Goal: Transaction & Acquisition: Book appointment/travel/reservation

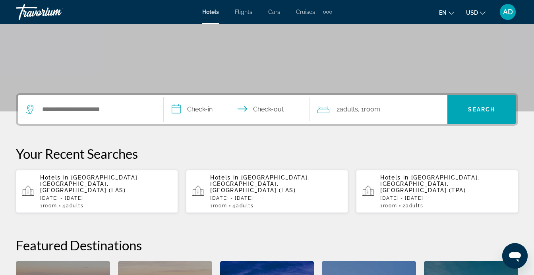
scroll to position [130, 0]
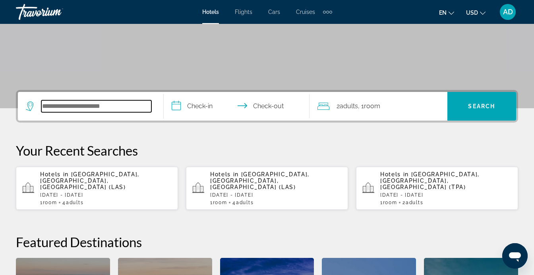
click at [80, 104] on input "Search widget" at bounding box center [96, 106] width 110 height 12
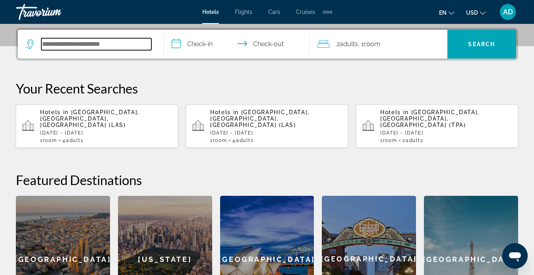
scroll to position [194, 0]
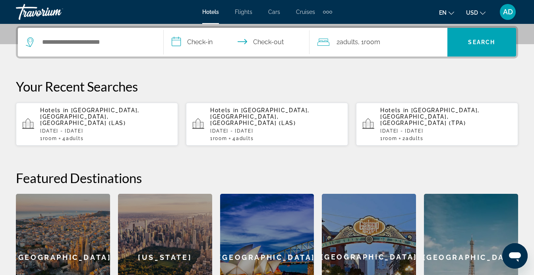
click at [75, 115] on p "Hotels in [GEOGRAPHIC_DATA], [GEOGRAPHIC_DATA], [GEOGRAPHIC_DATA] (LAS)" at bounding box center [106, 116] width 132 height 19
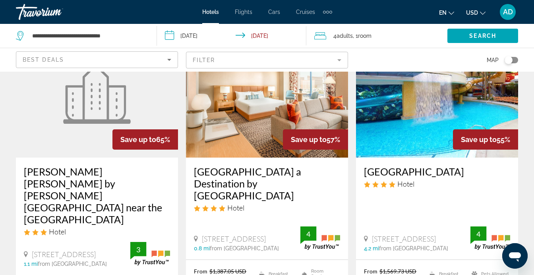
scroll to position [70, 0]
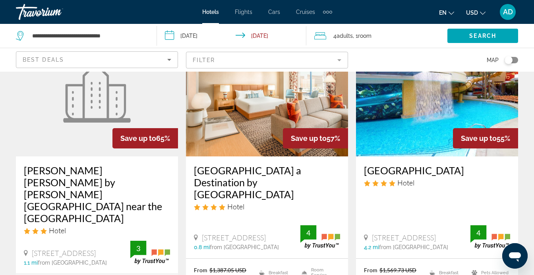
click at [271, 125] on img "Main content" at bounding box center [267, 92] width 162 height 127
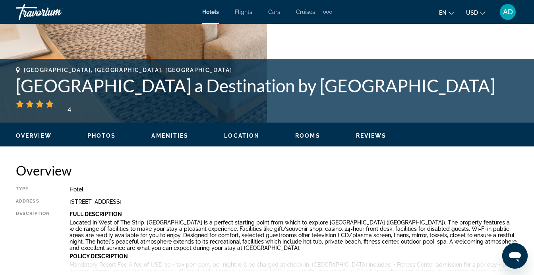
scroll to position [278, 0]
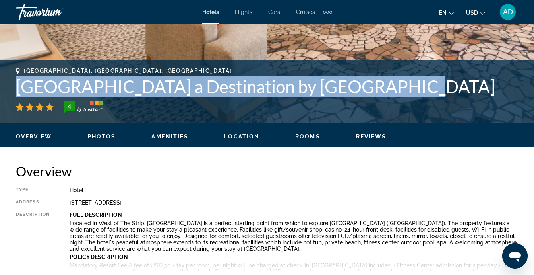
drag, startPoint x: 393, startPoint y: 87, endPoint x: 22, endPoint y: 82, distance: 371.1
click at [16, 80] on h1 "[GEOGRAPHIC_DATA] a Destination by [GEOGRAPHIC_DATA]" at bounding box center [267, 86] width 503 height 21
click at [50, 83] on h1 "[GEOGRAPHIC_DATA] a Destination by [GEOGRAPHIC_DATA]" at bounding box center [267, 86] width 503 height 21
drag, startPoint x: 16, startPoint y: 84, endPoint x: 385, endPoint y: 93, distance: 369.9
click at [385, 93] on div "[GEOGRAPHIC_DATA], [GEOGRAPHIC_DATA], [GEOGRAPHIC_DATA] a Destination by [GEOGR…" at bounding box center [267, 92] width 534 height 48
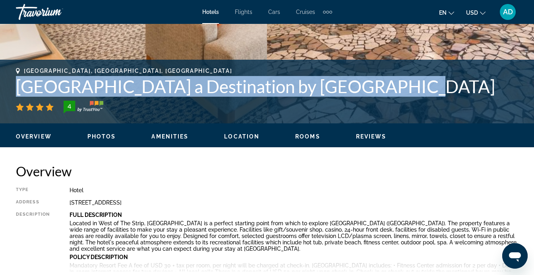
copy h1 "[GEOGRAPHIC_DATA] a Destination by [GEOGRAPHIC_DATA]"
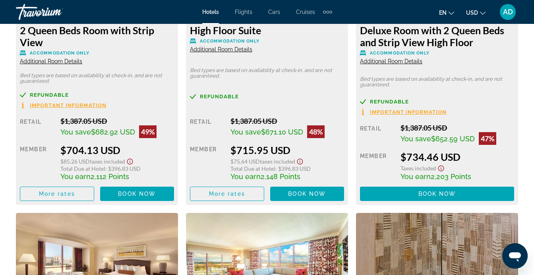
scroll to position [2793, 0]
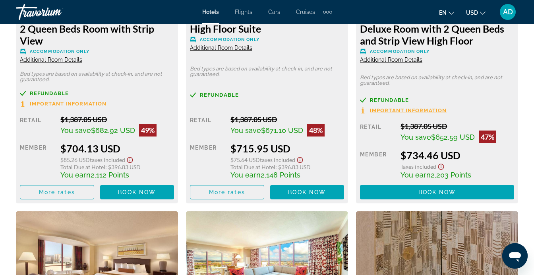
click at [401, 58] on span "Additional Room Details" at bounding box center [391, 59] width 62 height 6
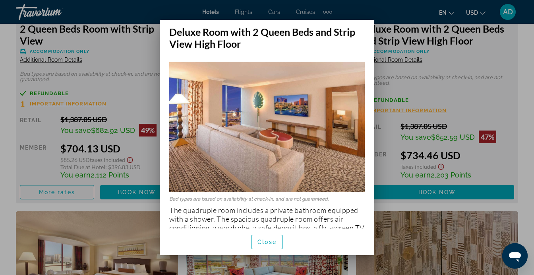
scroll to position [0, 0]
drag, startPoint x: 265, startPoint y: 241, endPoint x: 294, endPoint y: 219, distance: 35.8
click at [270, 236] on button "Close" at bounding box center [267, 242] width 32 height 14
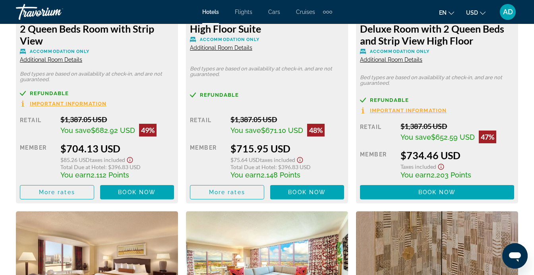
scroll to position [2793, 0]
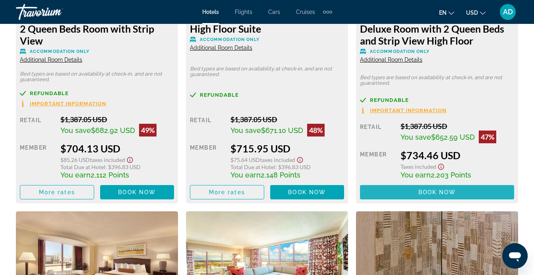
click at [448, 189] on span "Book now" at bounding box center [438, 192] width 38 height 6
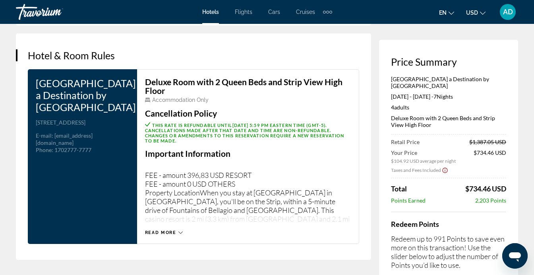
scroll to position [1092, 0]
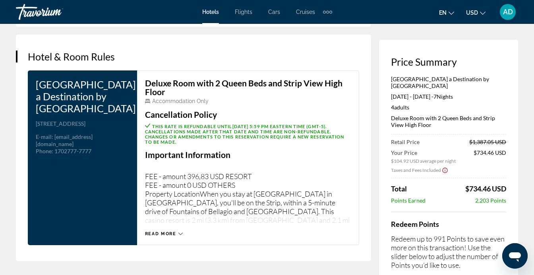
click at [179, 231] on icon "Main content" at bounding box center [181, 233] width 4 height 4
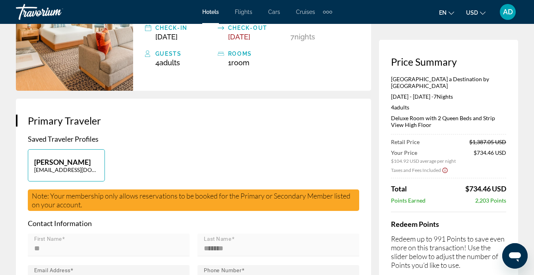
scroll to position [0, 0]
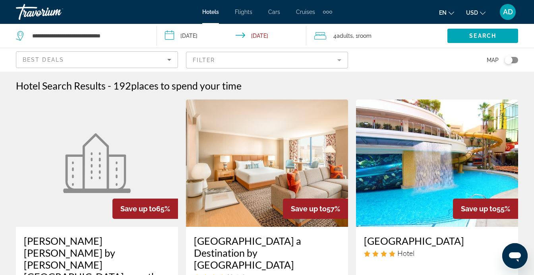
click at [271, 37] on input "**********" at bounding box center [233, 37] width 152 height 26
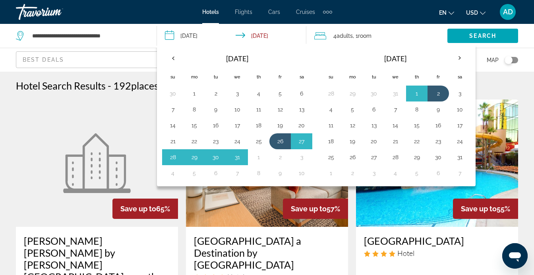
scroll to position [0, 0]
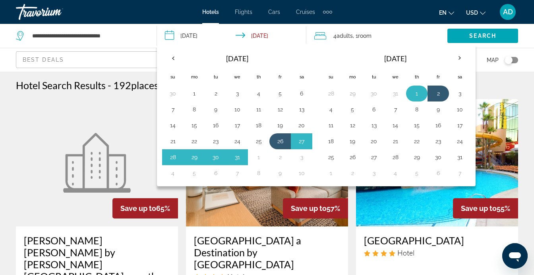
click at [414, 92] on button "1" at bounding box center [417, 93] width 13 height 11
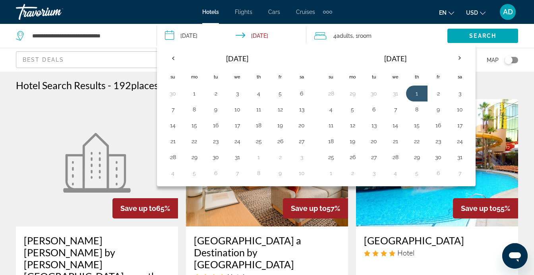
click at [283, 139] on button "26" at bounding box center [280, 141] width 13 height 11
type input "**********"
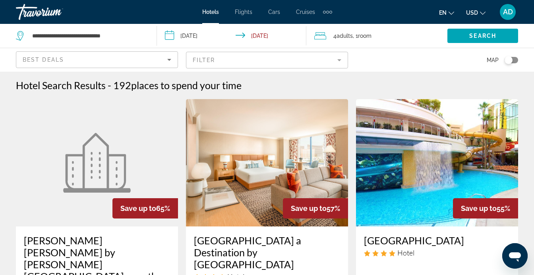
click at [268, 31] on input "**********" at bounding box center [233, 37] width 152 height 26
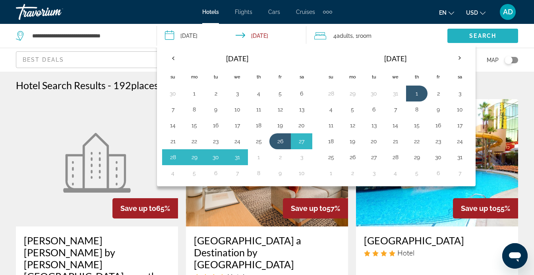
click at [484, 35] on span "Search" at bounding box center [483, 36] width 27 height 6
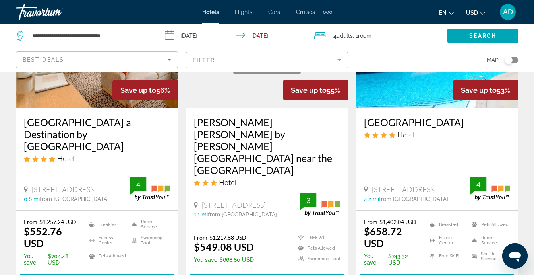
scroll to position [120, 0]
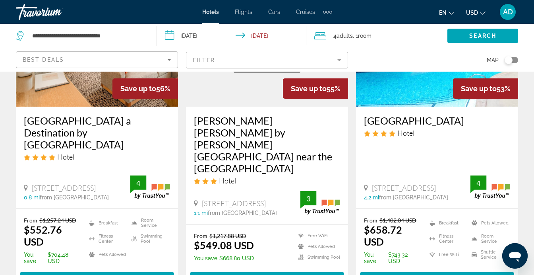
click at [99, 91] on img "Main content" at bounding box center [97, 42] width 162 height 127
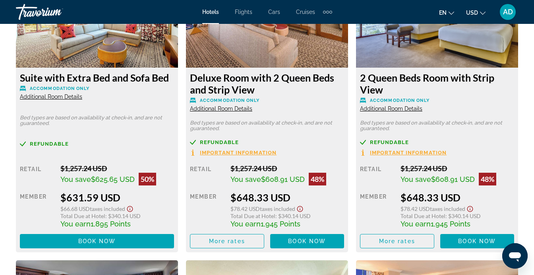
scroll to position [2455, 0]
